Goal: Information Seeking & Learning: Understand process/instructions

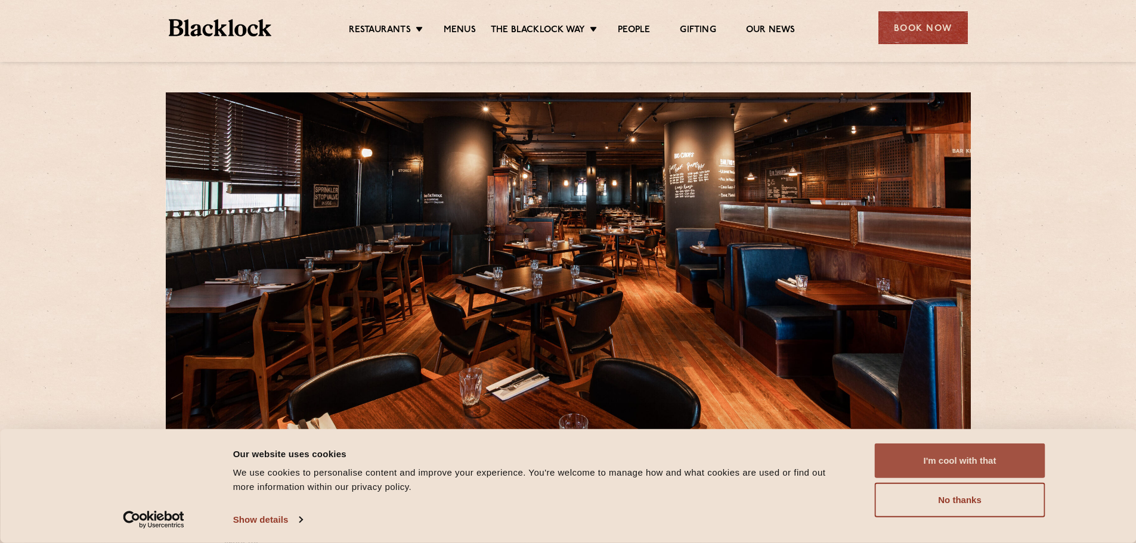
click at [963, 459] on button "I'm cool with that" at bounding box center [960, 461] width 171 height 35
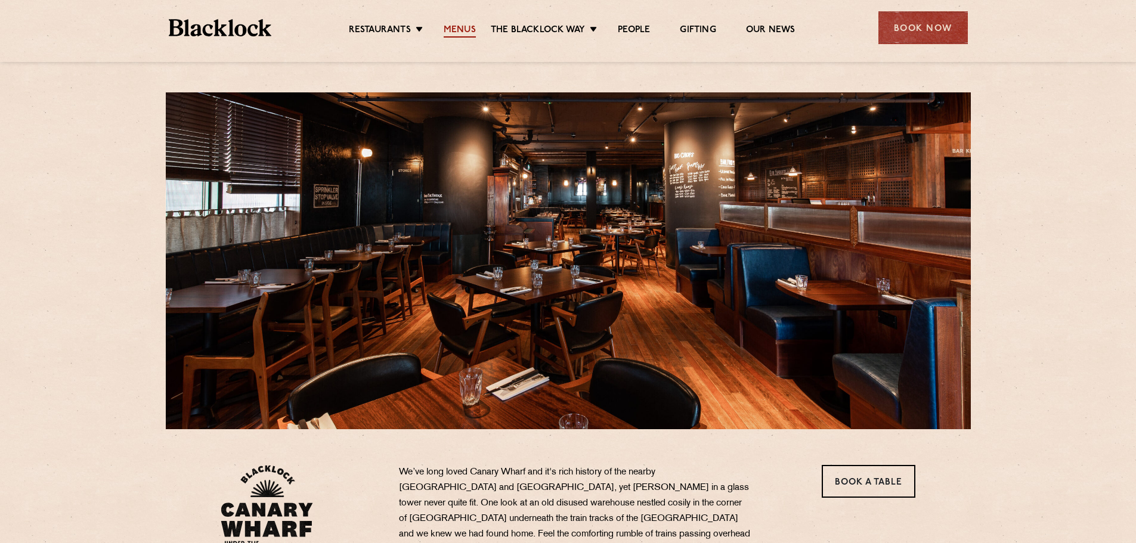
click at [460, 28] on link "Menus" at bounding box center [460, 30] width 32 height 13
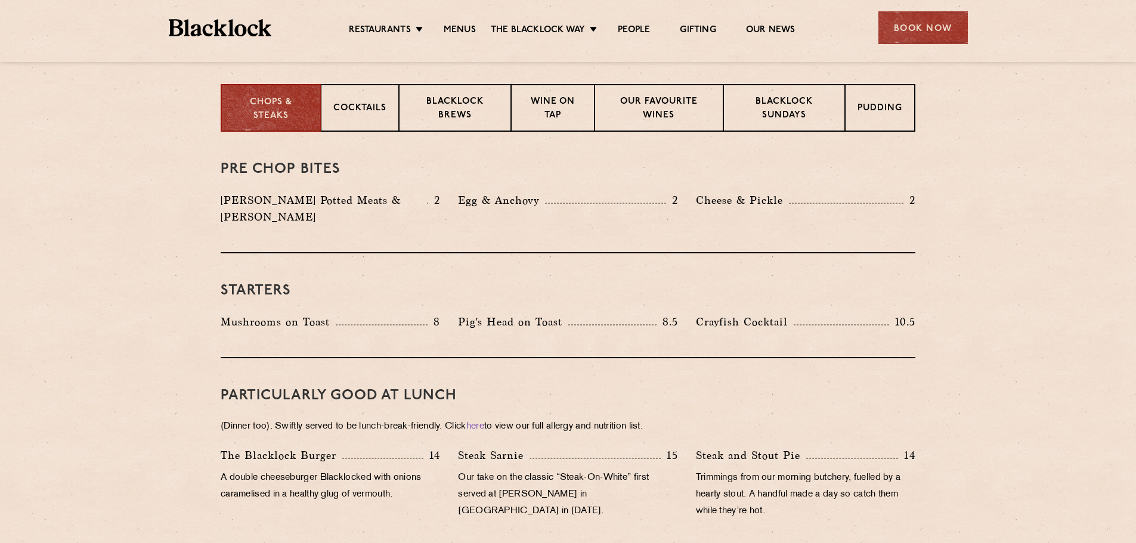
scroll to position [477, 0]
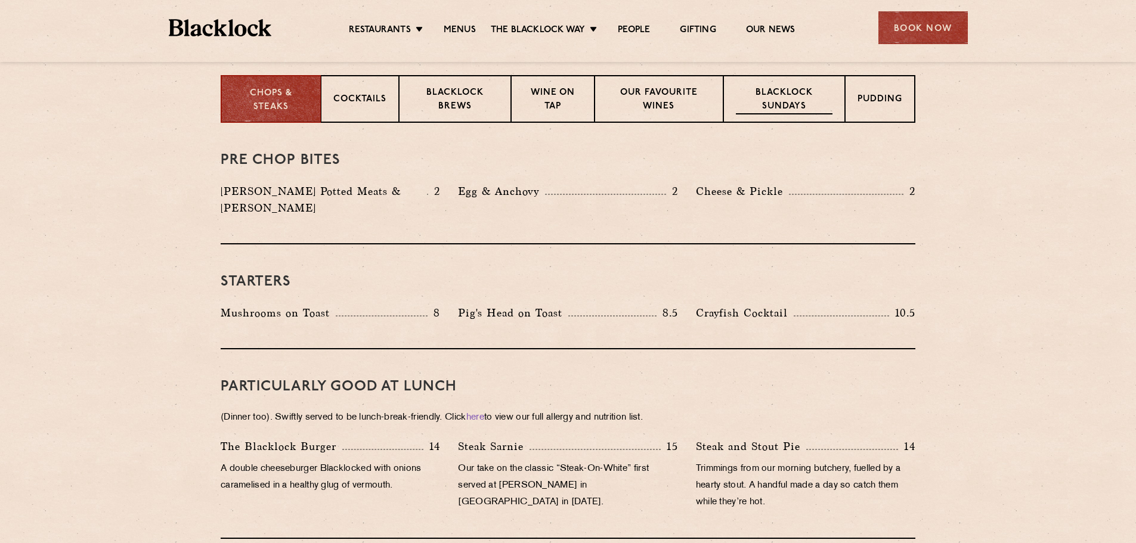
click at [831, 108] on p "Blacklock Sundays" at bounding box center [784, 100] width 97 height 28
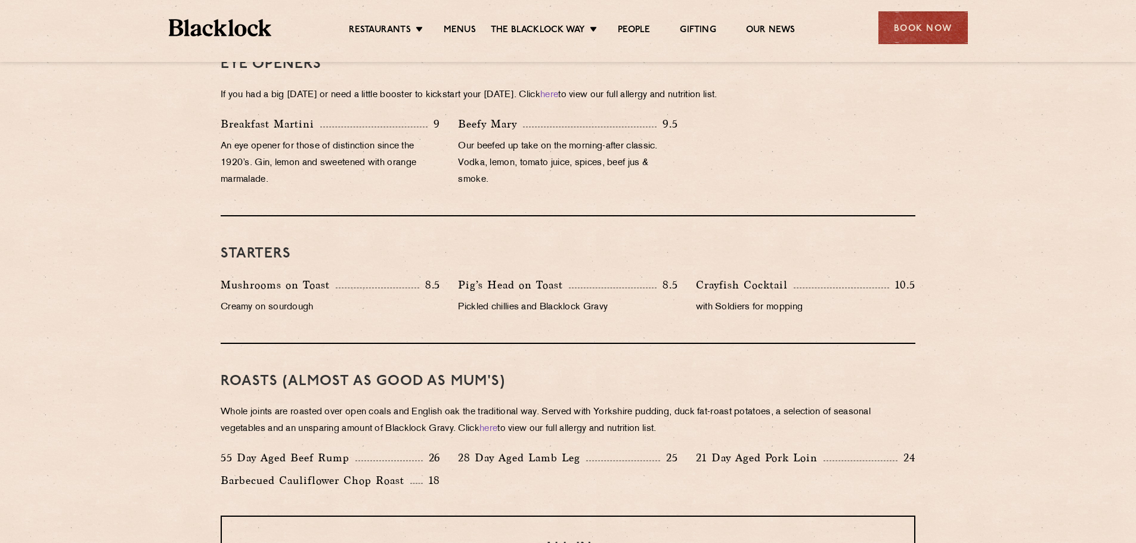
scroll to position [417, 0]
